Goal: Check status: Check status

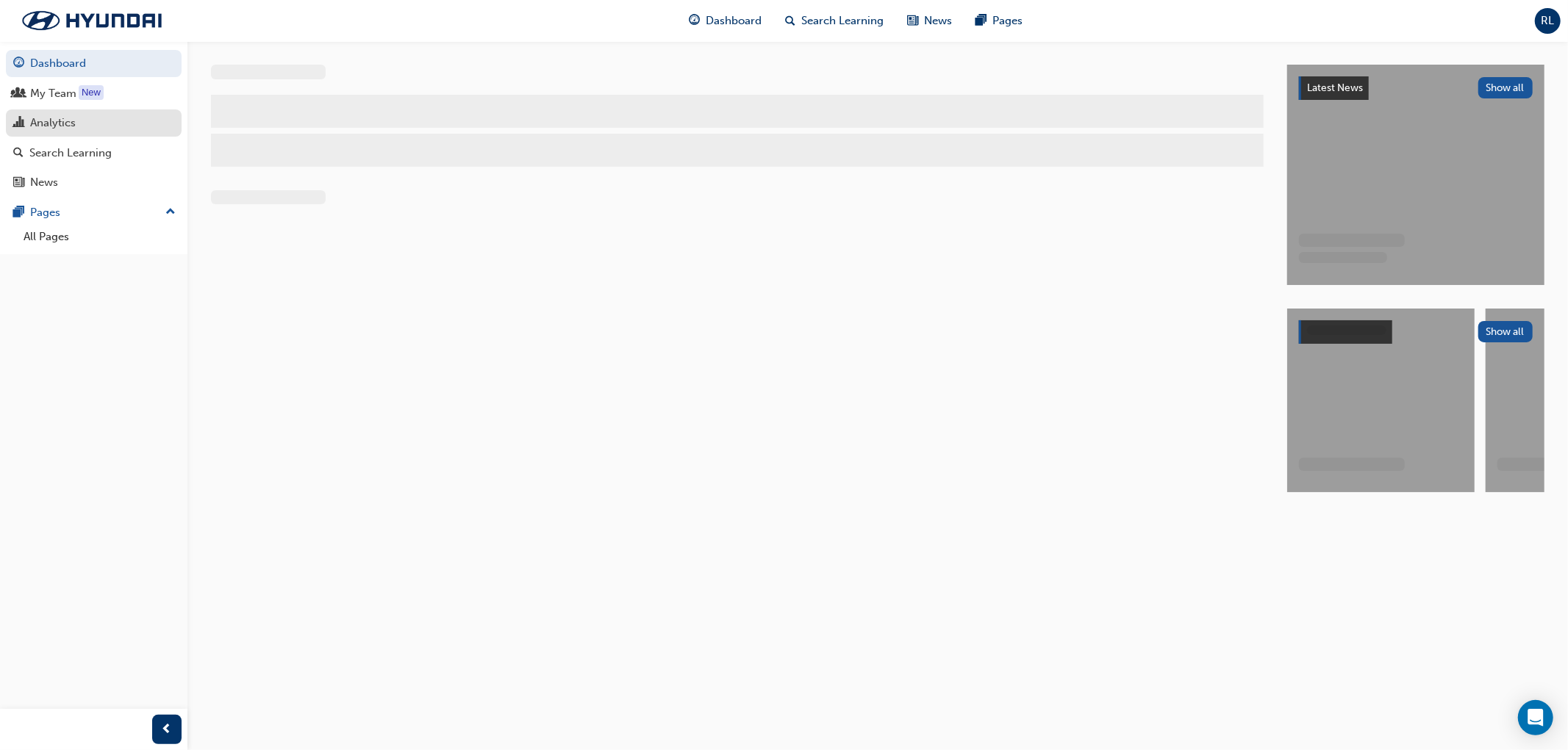
click at [51, 119] on div "Analytics" at bounding box center [53, 122] width 45 height 17
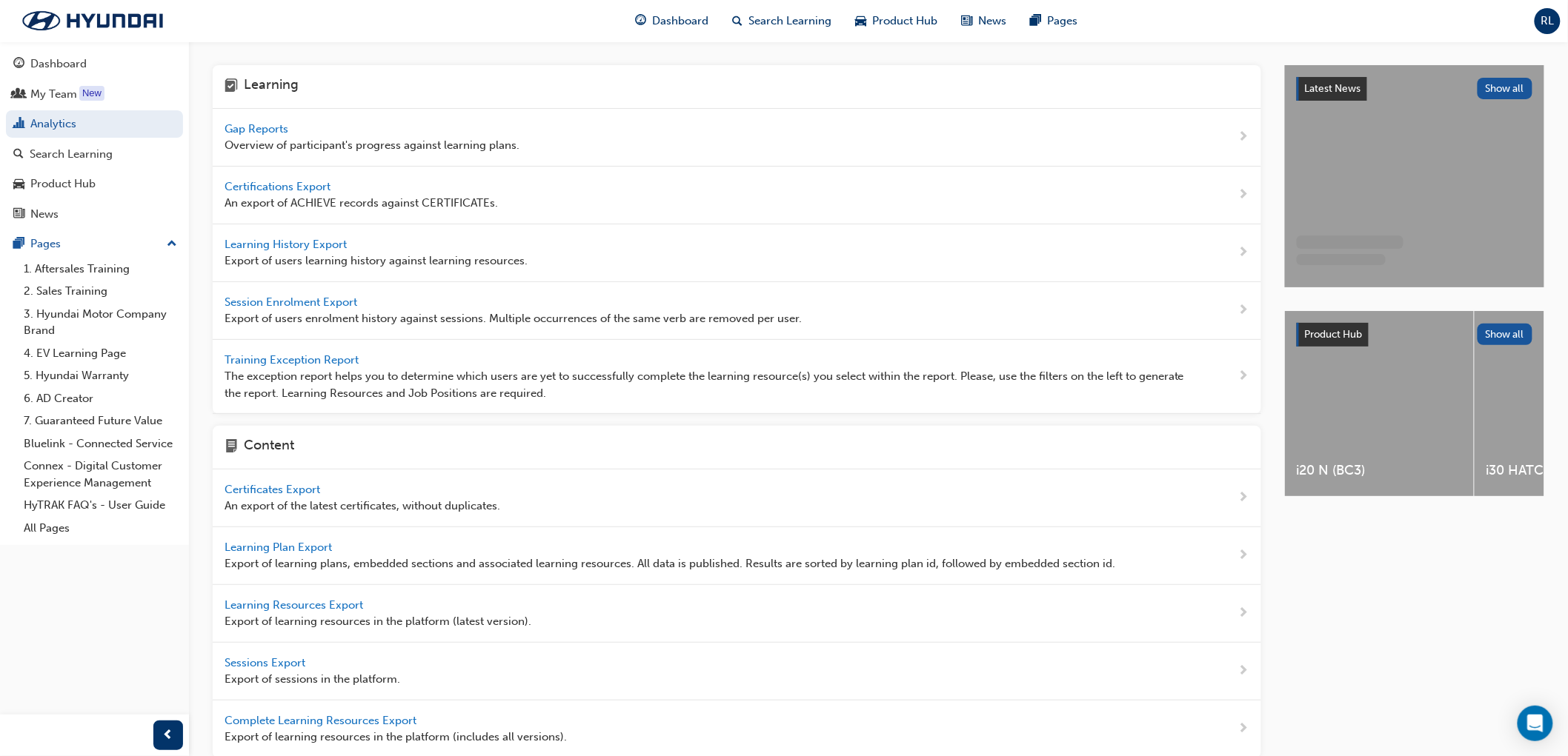
click at [247, 129] on span "Gap Reports" at bounding box center [258, 128] width 67 height 13
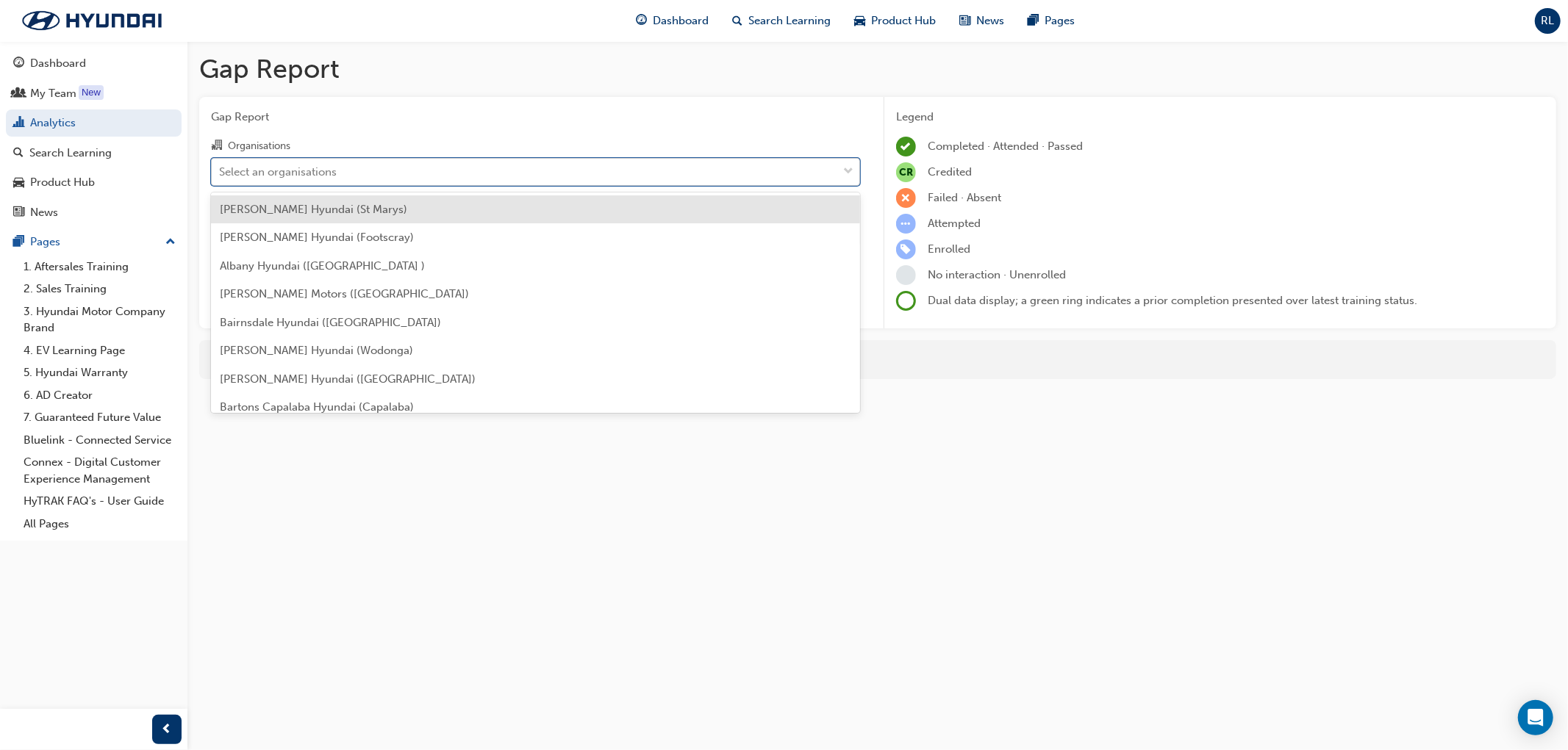
click at [302, 161] on div "Select an organisations" at bounding box center [524, 171] width 625 height 25
click at [221, 165] on input "Organisations option [PERSON_NAME] Hyundai (St Marys) focused, 1 of 182. 182 re…" at bounding box center [220, 171] width 2 height 12
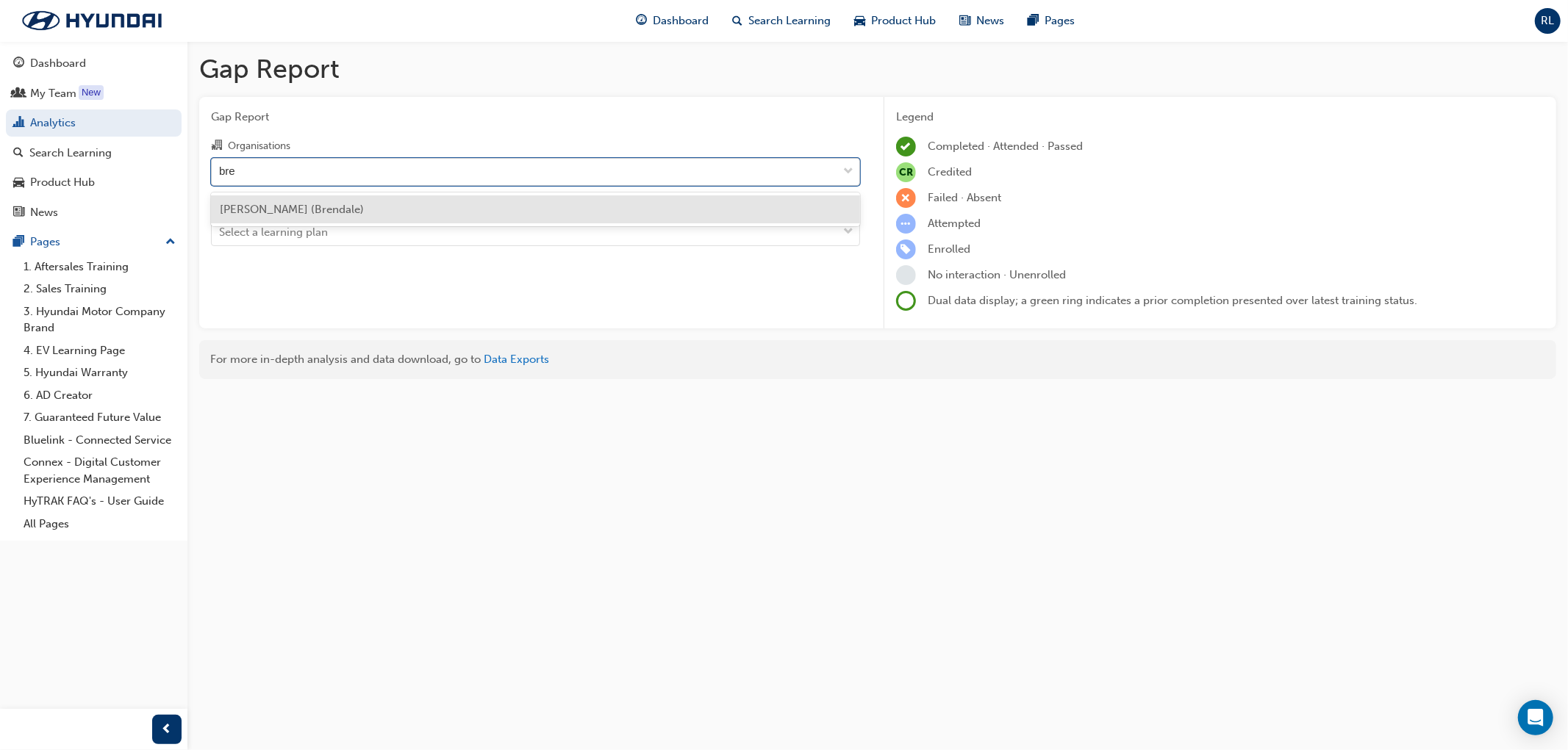
type input "bren"
click at [300, 210] on span "[PERSON_NAME] (Brendale)" at bounding box center [291, 209] width 144 height 13
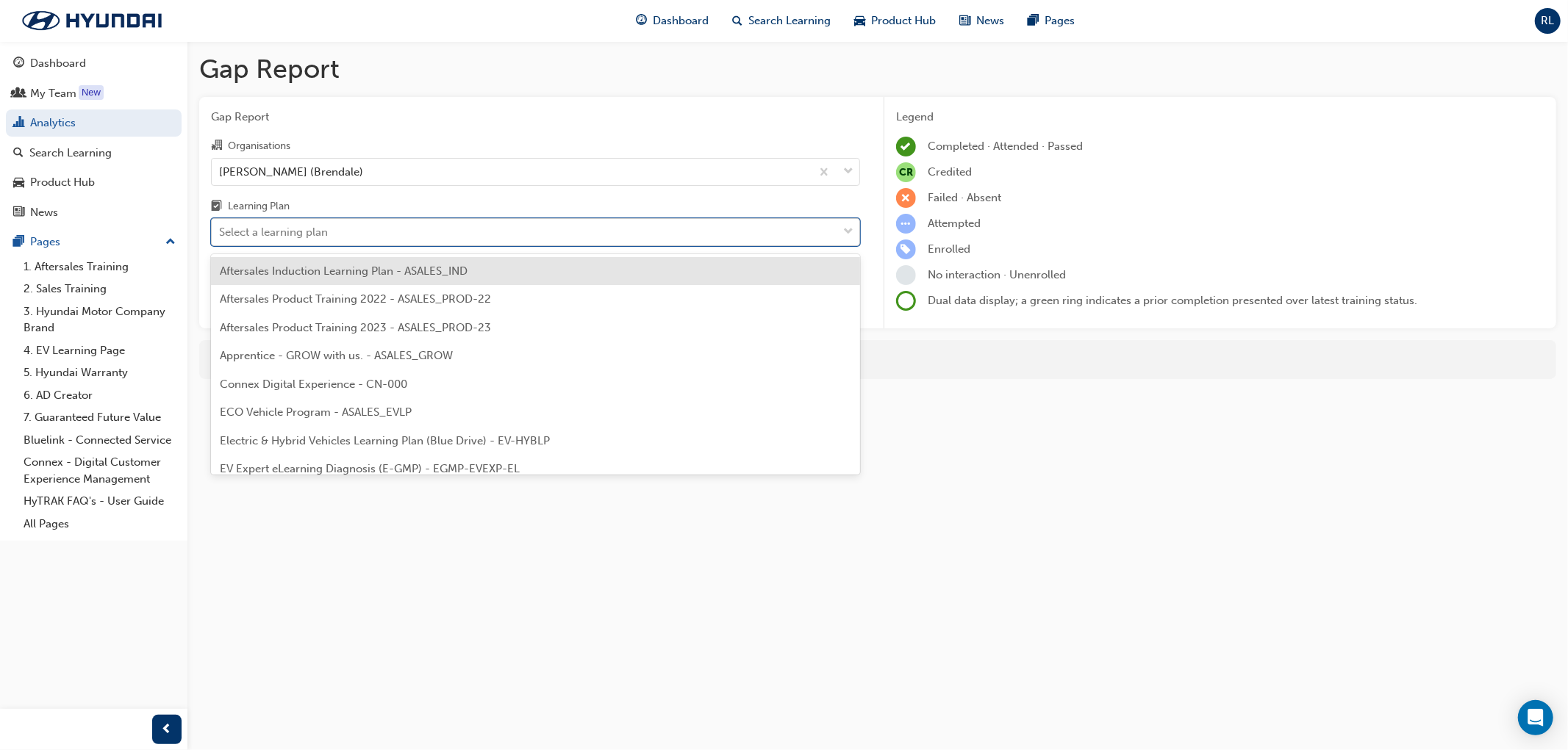
click at [290, 231] on div "Select a learning plan" at bounding box center [273, 232] width 109 height 17
click at [221, 231] on input "Learning Plan option Aftersales Induction Learning Plan - ASALES_IND focused, 1…" at bounding box center [220, 232] width 2 height 12
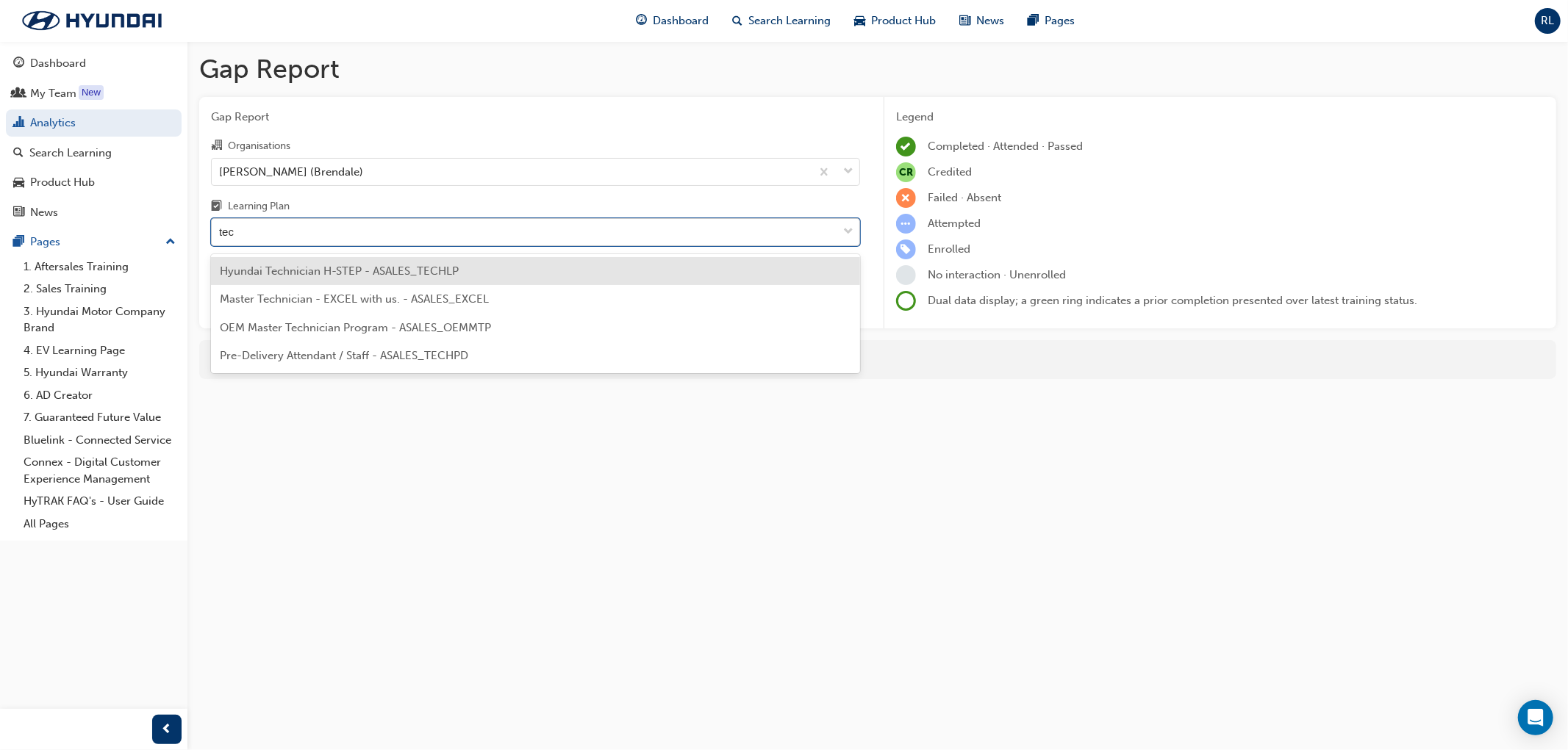
type input "tech"
click at [322, 269] on span "Hyundai Technician H-STEP - ASALES_TECHLP" at bounding box center [339, 270] width 239 height 13
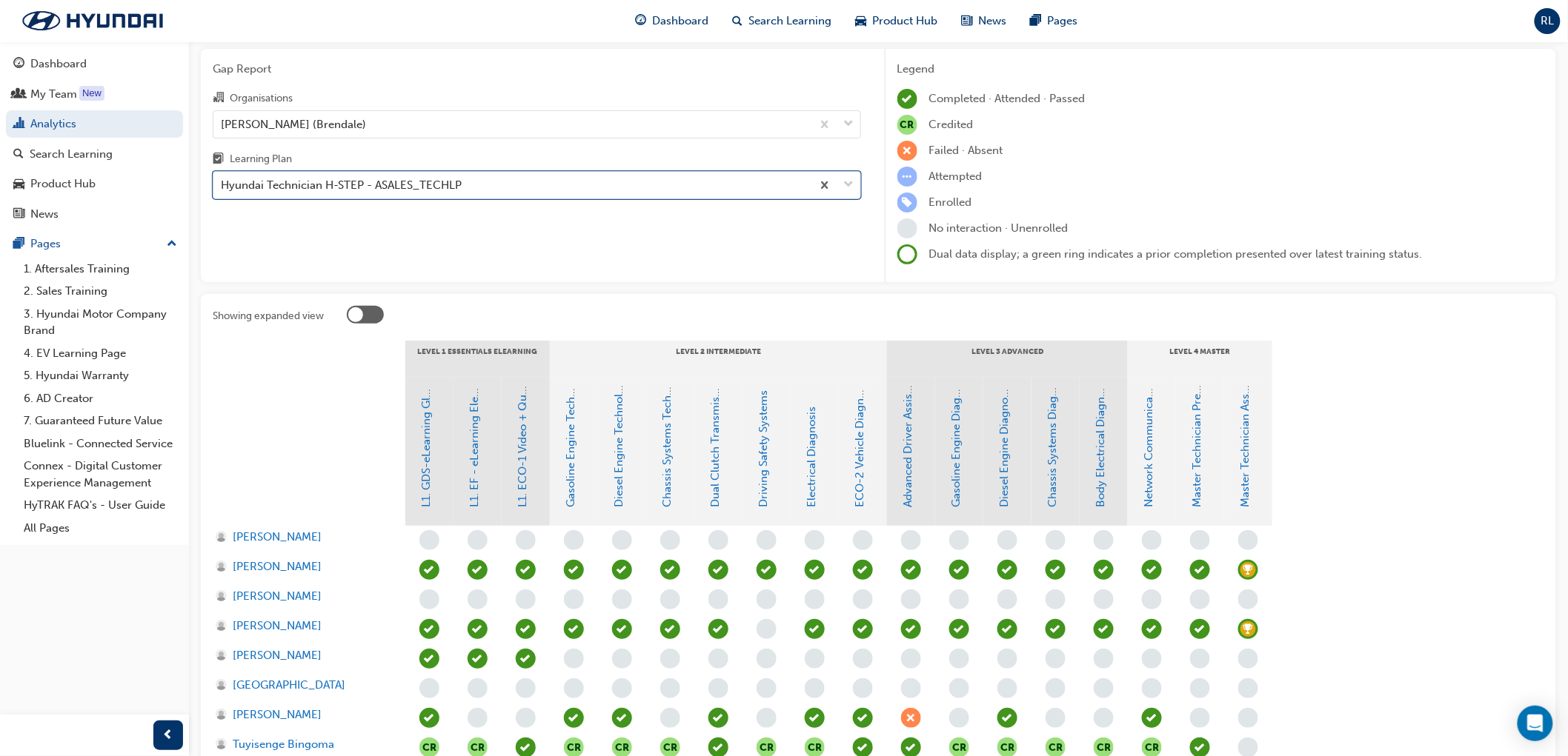
scroll to position [46, 0]
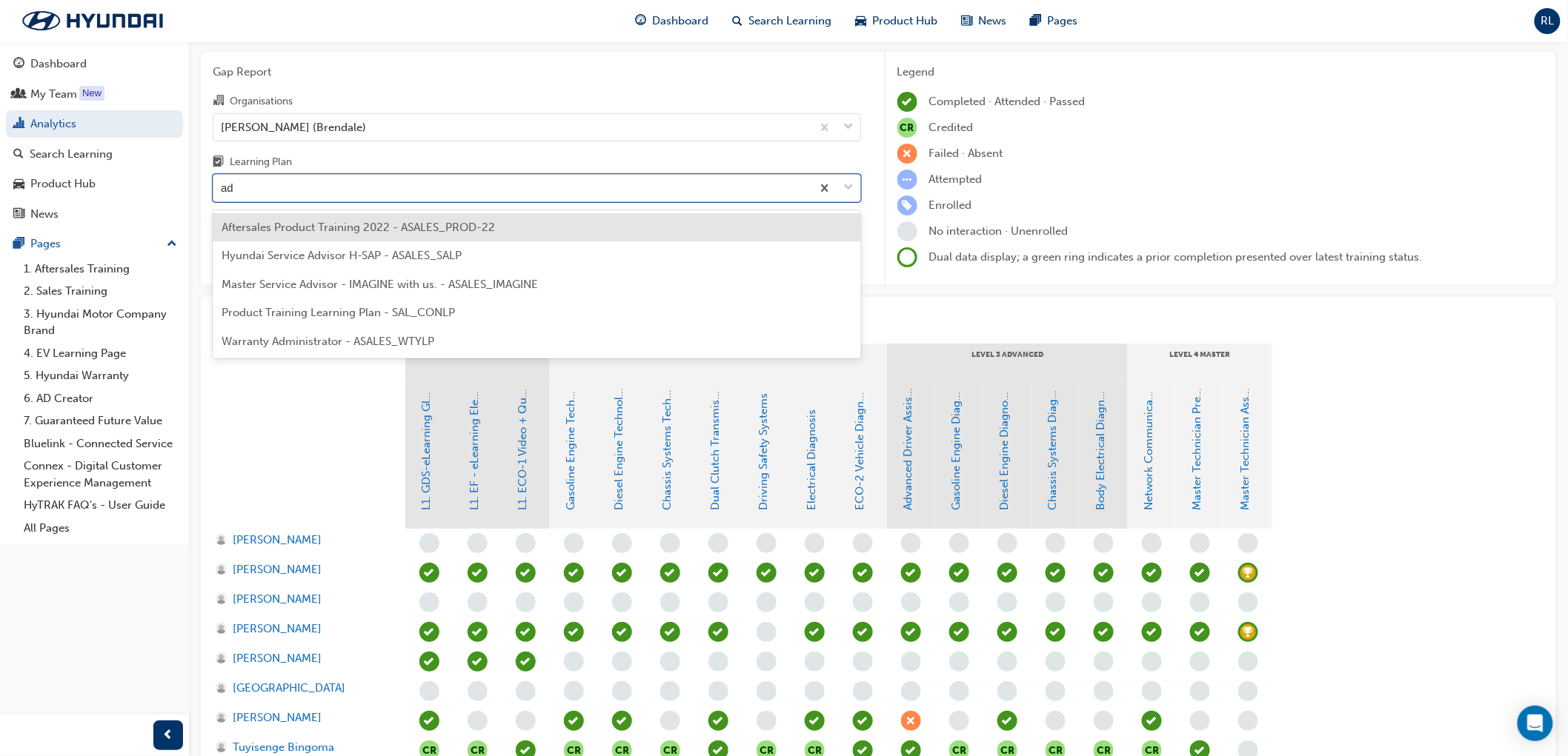
type input "adv"
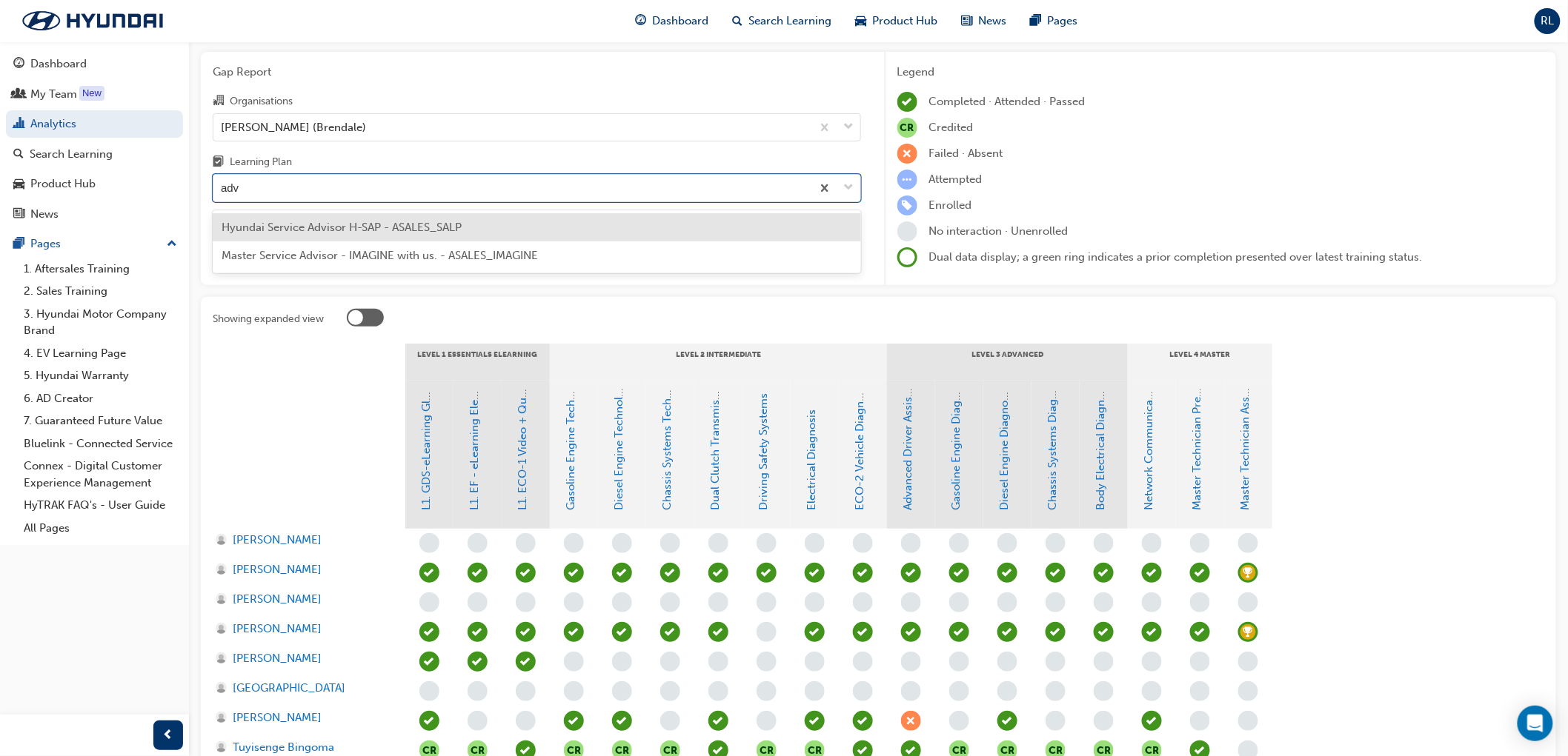
click at [460, 231] on span "Hyundai Service Advisor H-SAP - ASALES_SALP" at bounding box center [341, 227] width 240 height 13
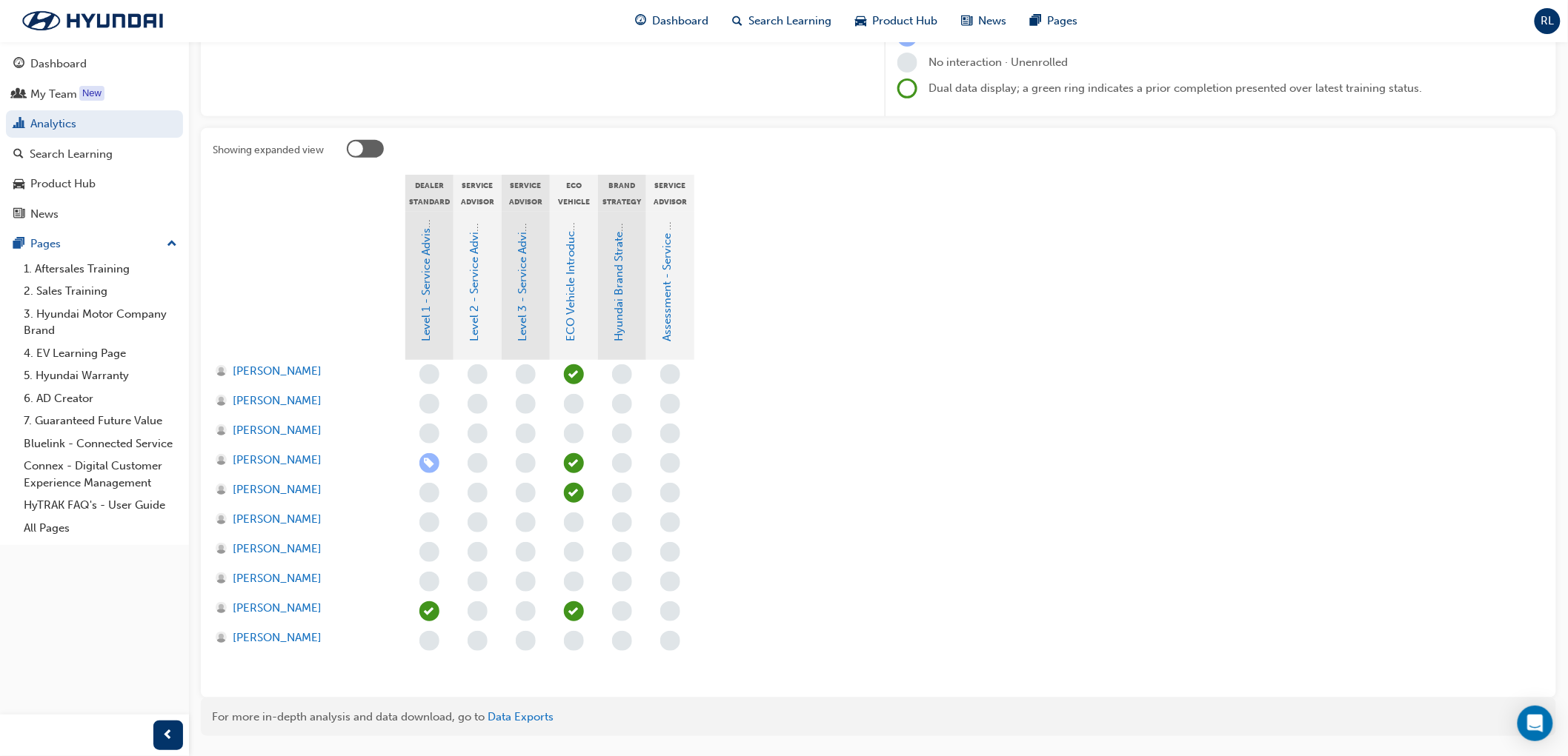
scroll to position [215, 0]
